Goal: Check status: Check status

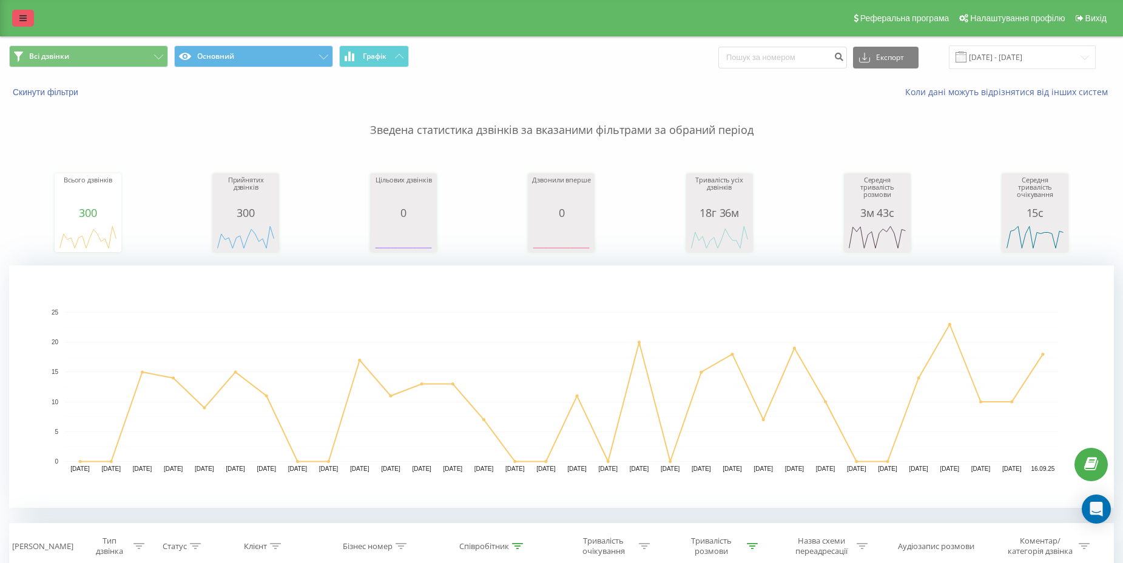
click at [24, 12] on link at bounding box center [23, 18] width 22 height 17
click at [18, 20] on link at bounding box center [23, 18] width 22 height 17
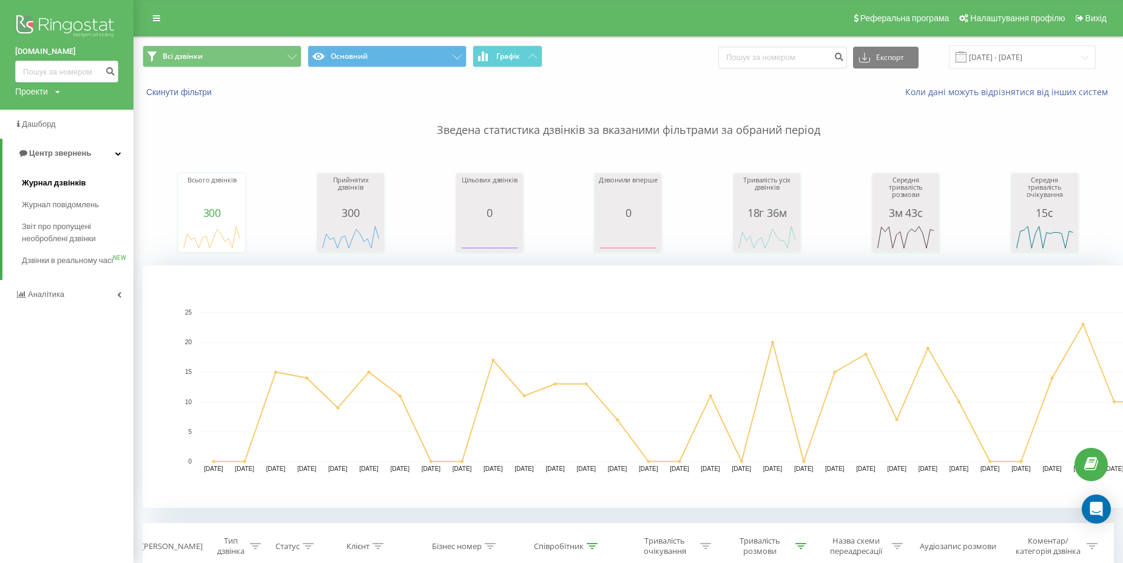
click at [72, 185] on span "Журнал дзвінків" at bounding box center [54, 183] width 64 height 12
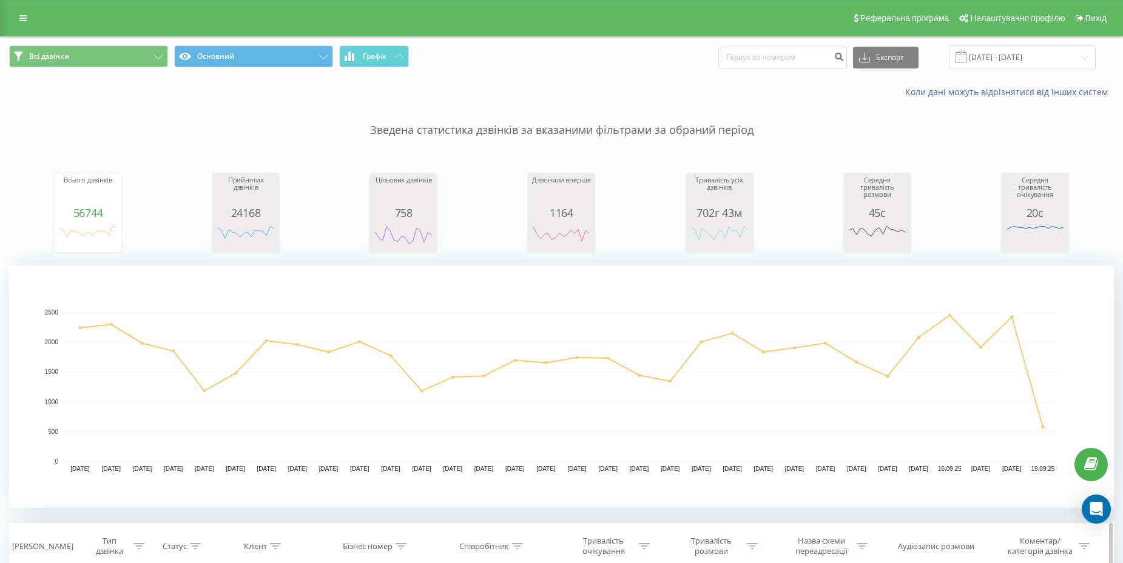
click at [519, 550] on div at bounding box center [517, 547] width 11 height 10
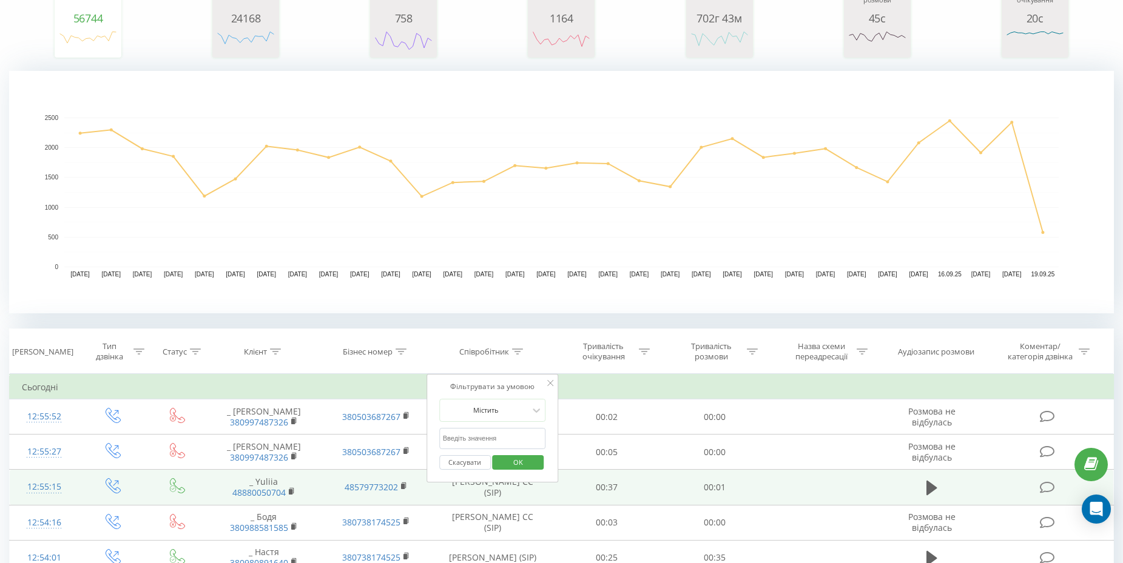
scroll to position [207, 0]
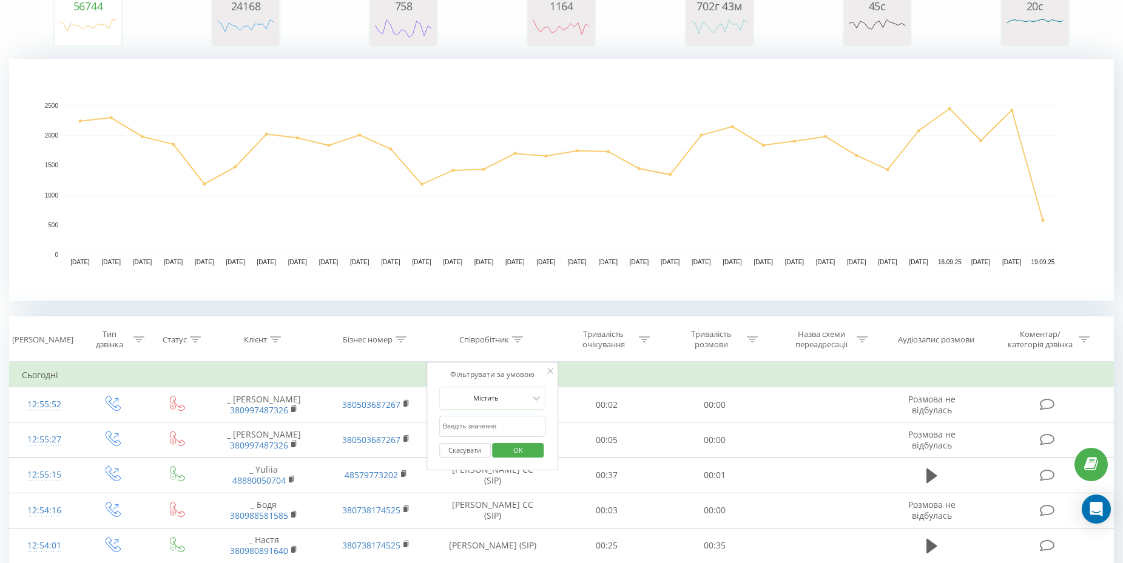
click at [508, 424] on input "text" at bounding box center [492, 426] width 107 height 21
type input "[PERSON_NAME]"
click at [511, 444] on span "OK" at bounding box center [518, 450] width 34 height 19
